Goal: Information Seeking & Learning: Learn about a topic

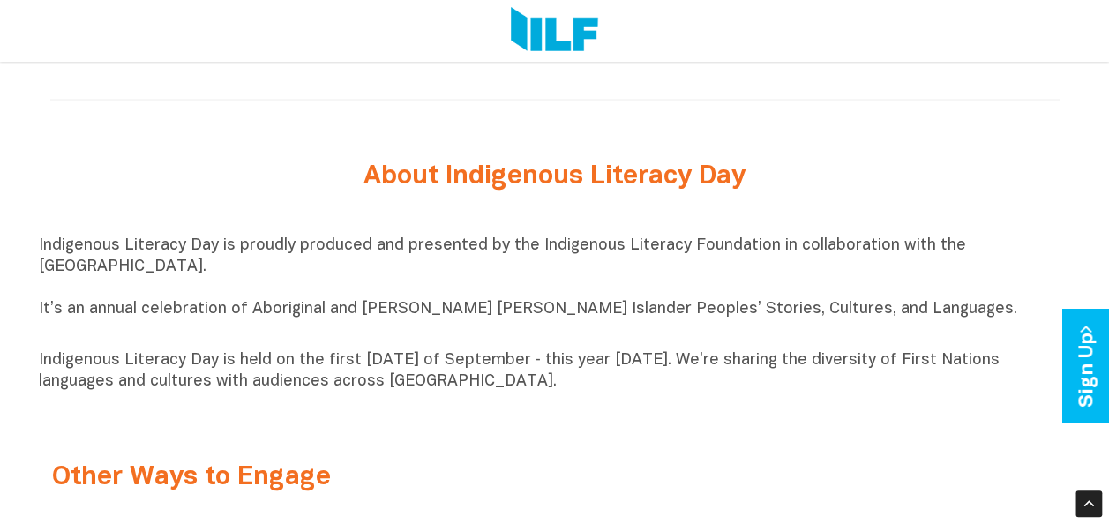
scroll to position [1713, 0]
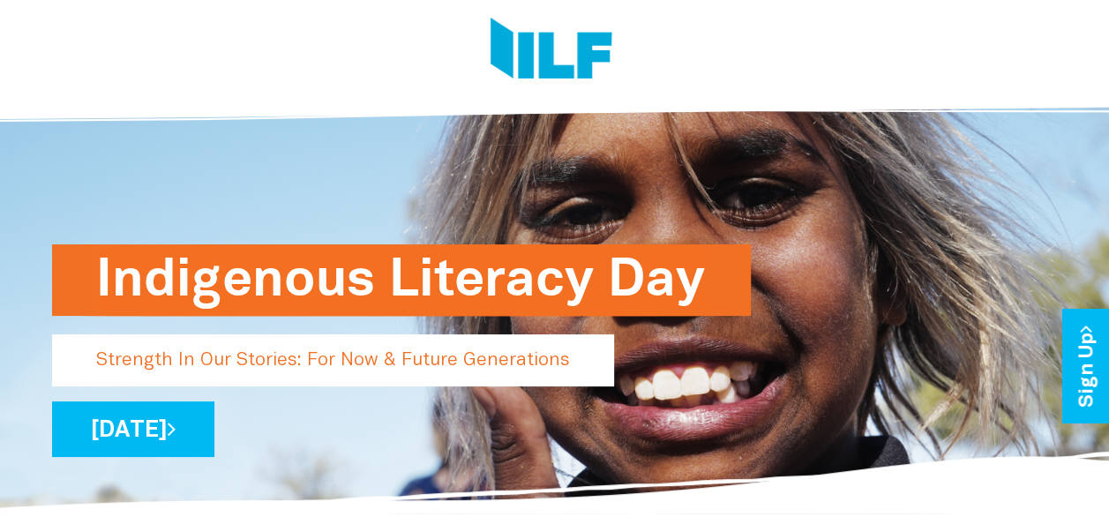
click at [383, 293] on h1 "Indigenous Literacy Day" at bounding box center [401, 279] width 611 height 71
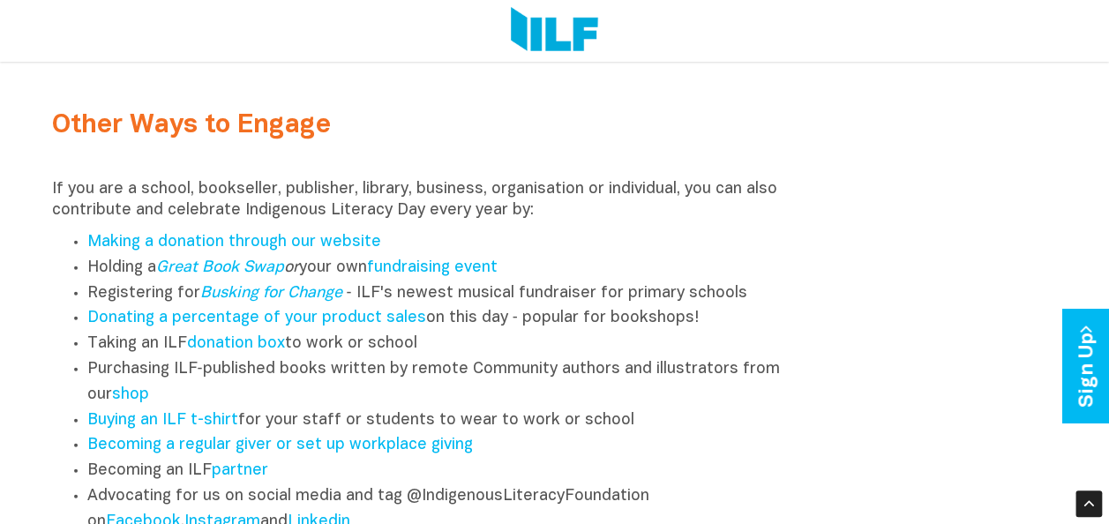
scroll to position [2065, 0]
